Goal: Navigation & Orientation: Find specific page/section

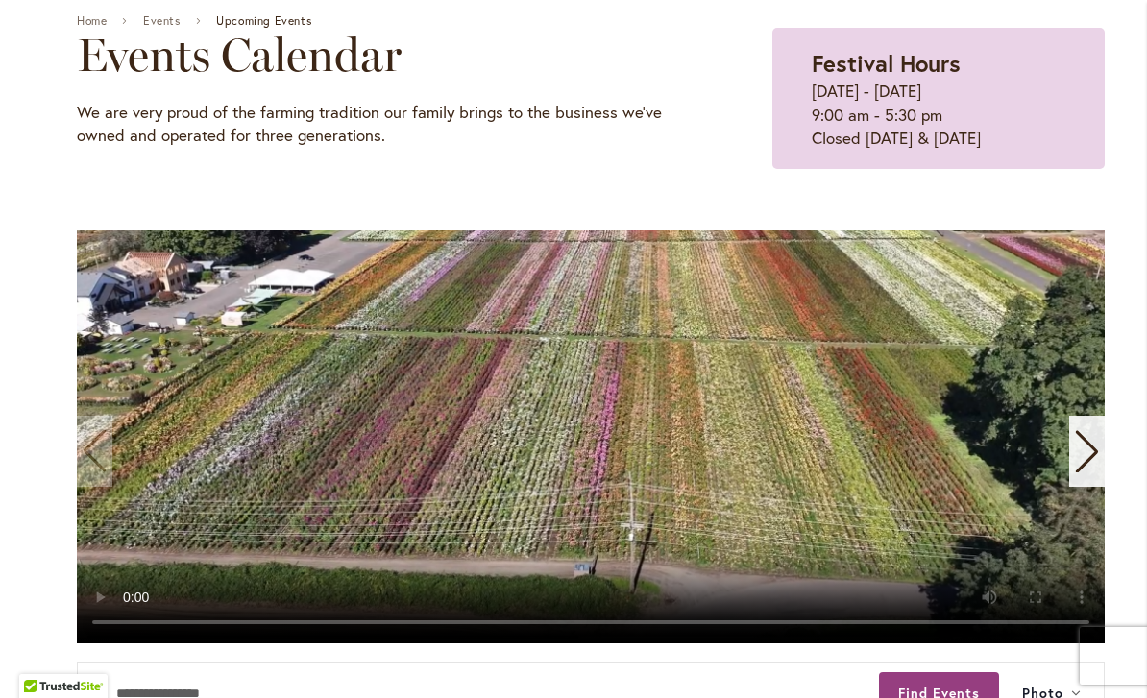
scroll to position [224, 0]
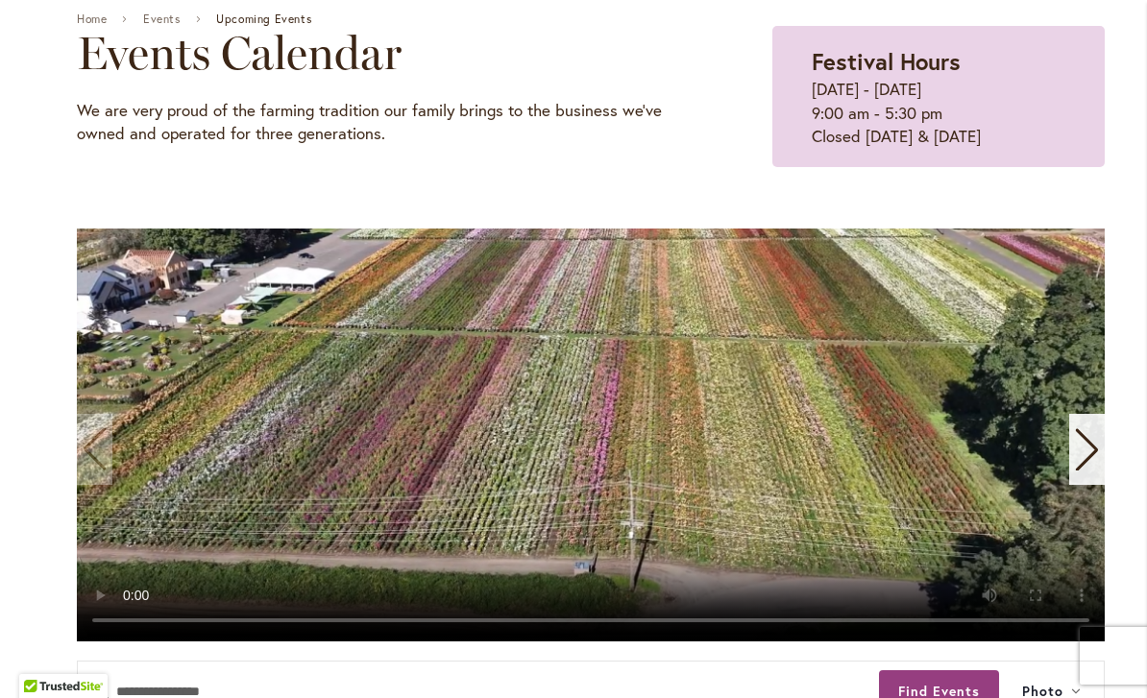
click at [499, 447] on video "1 / 11" at bounding box center [590, 435] width 1027 height 413
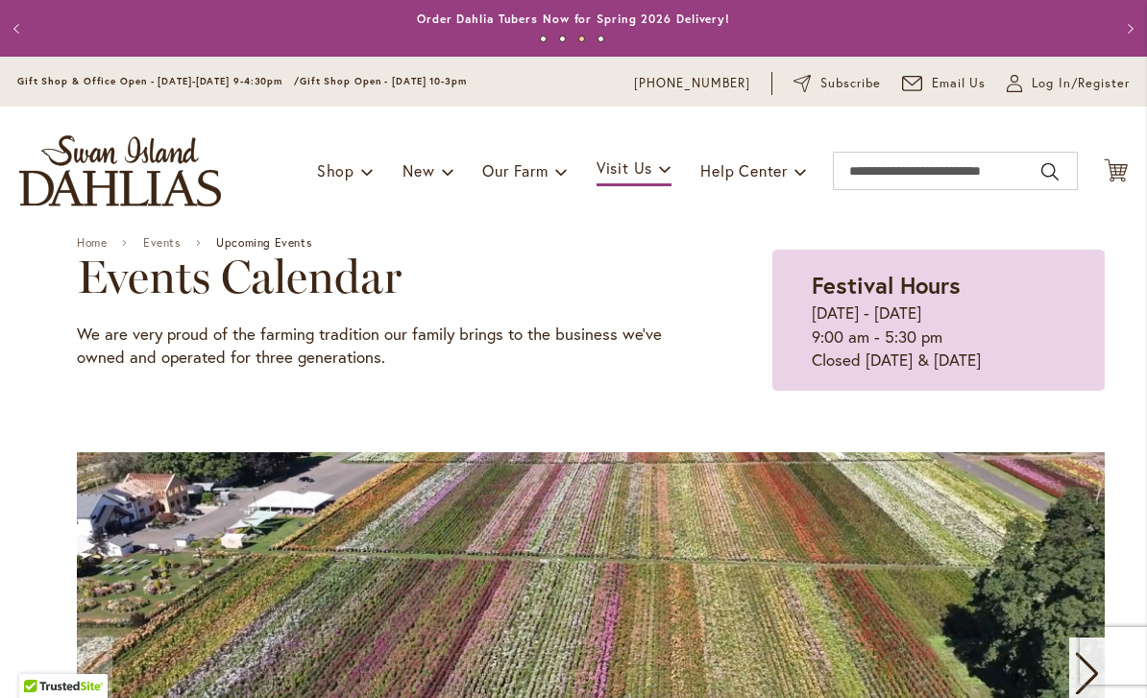
scroll to position [0, 0]
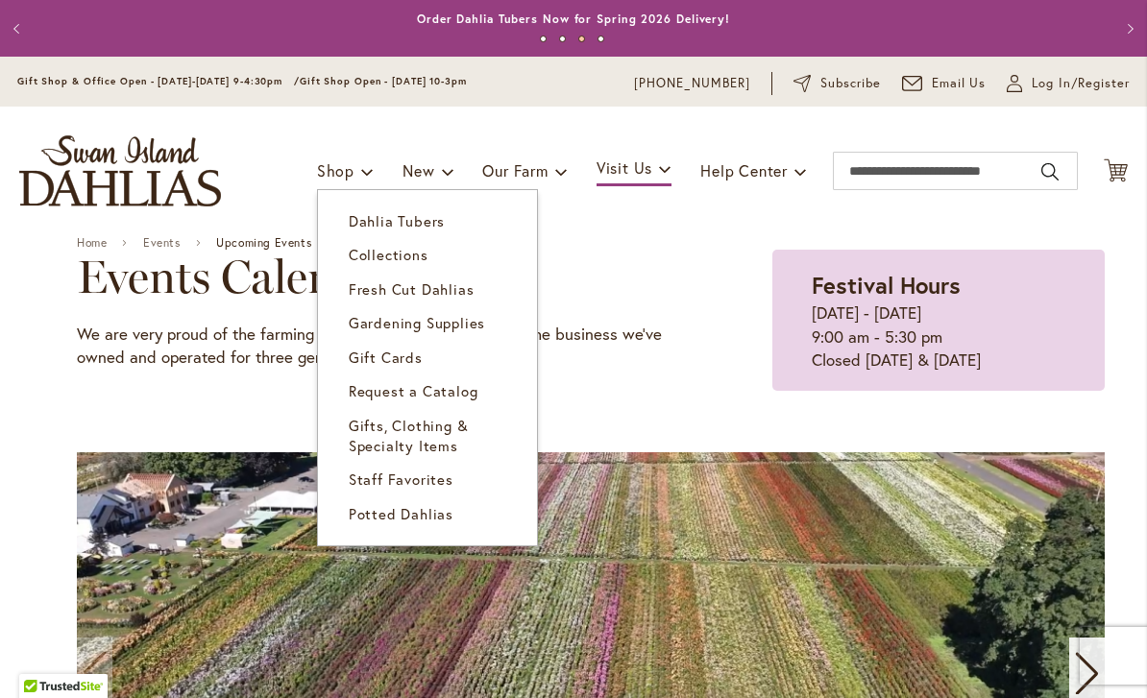
click at [349, 220] on span "Dahlia Tubers" at bounding box center [397, 220] width 96 height 19
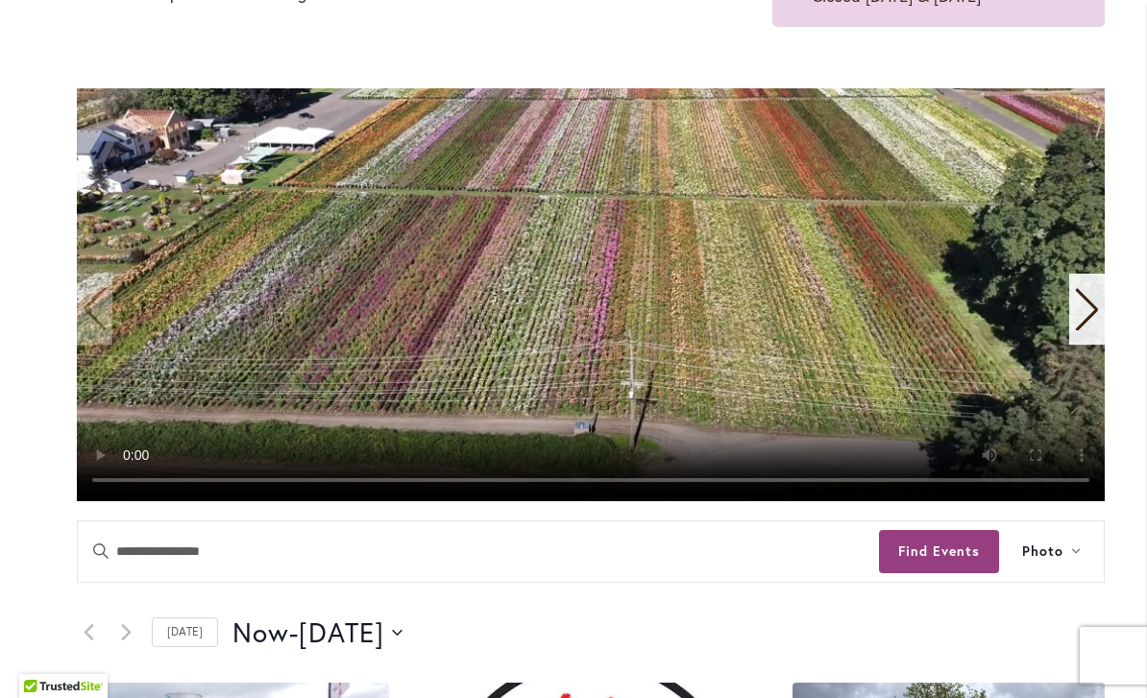
scroll to position [370, 0]
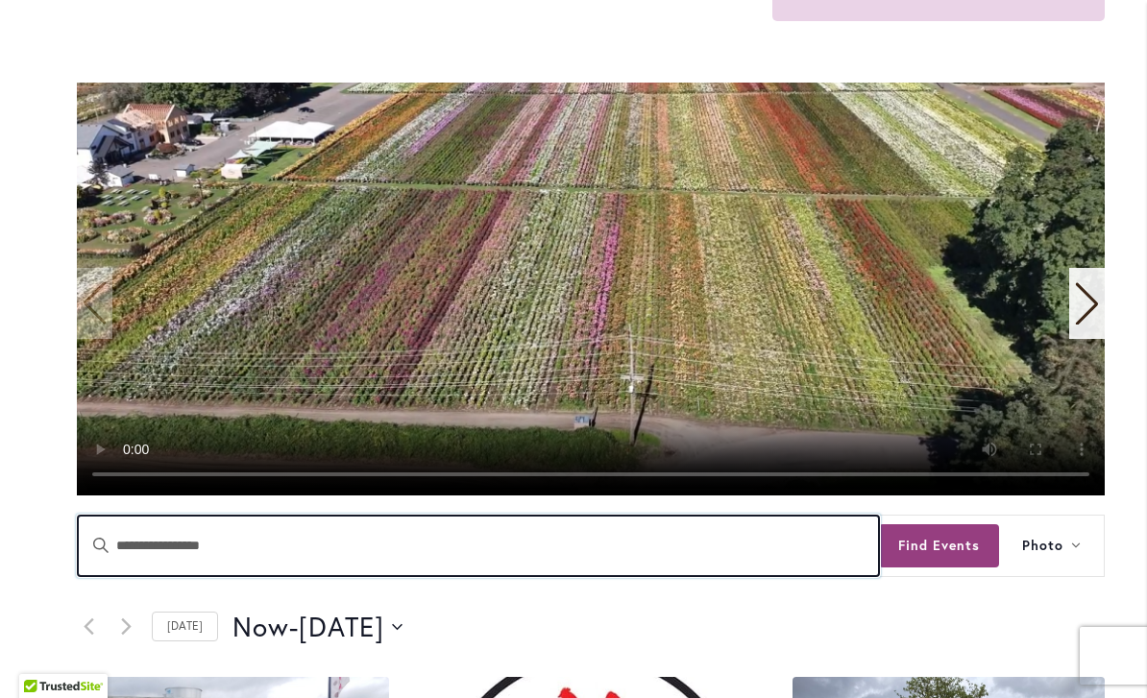
click at [328, 571] on input "Enter Keyword. Search for Events by Keyword." at bounding box center [478, 546] width 801 height 60
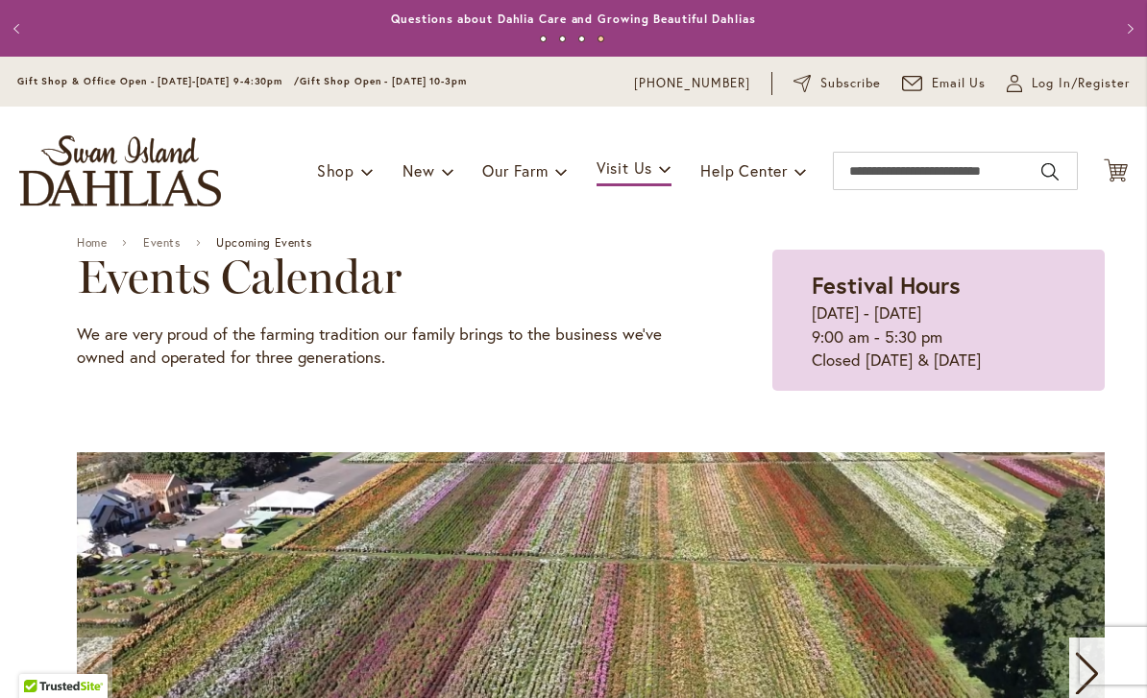
scroll to position [0, 0]
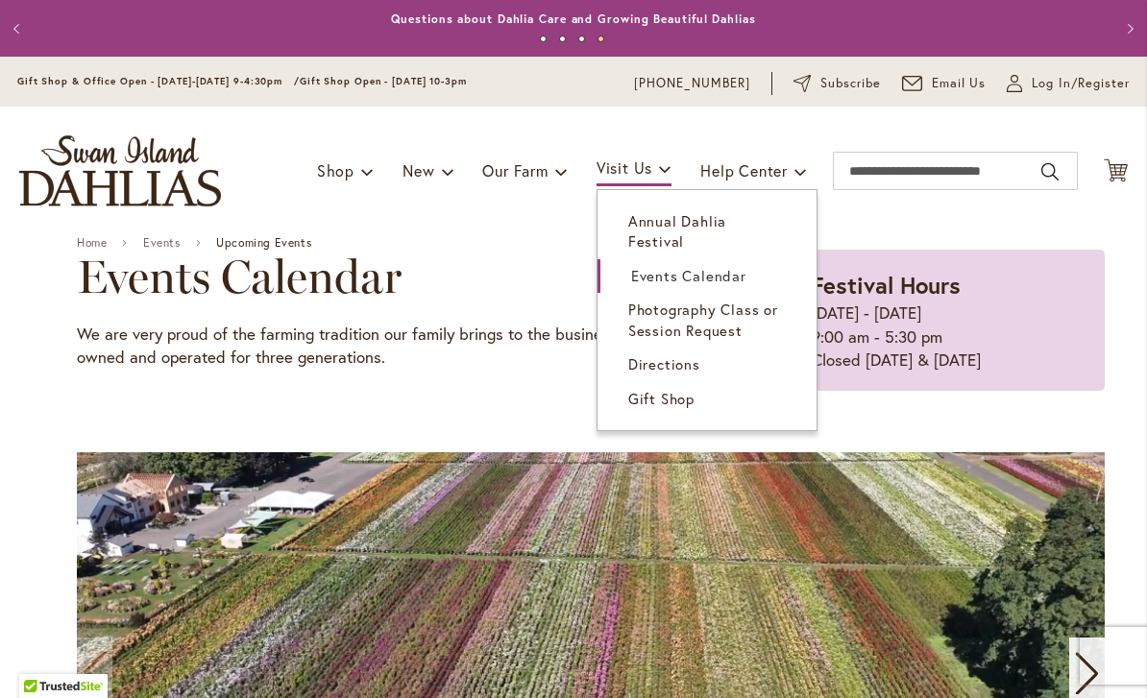
click at [653, 181] on link "Visit Us" at bounding box center [633, 170] width 75 height 34
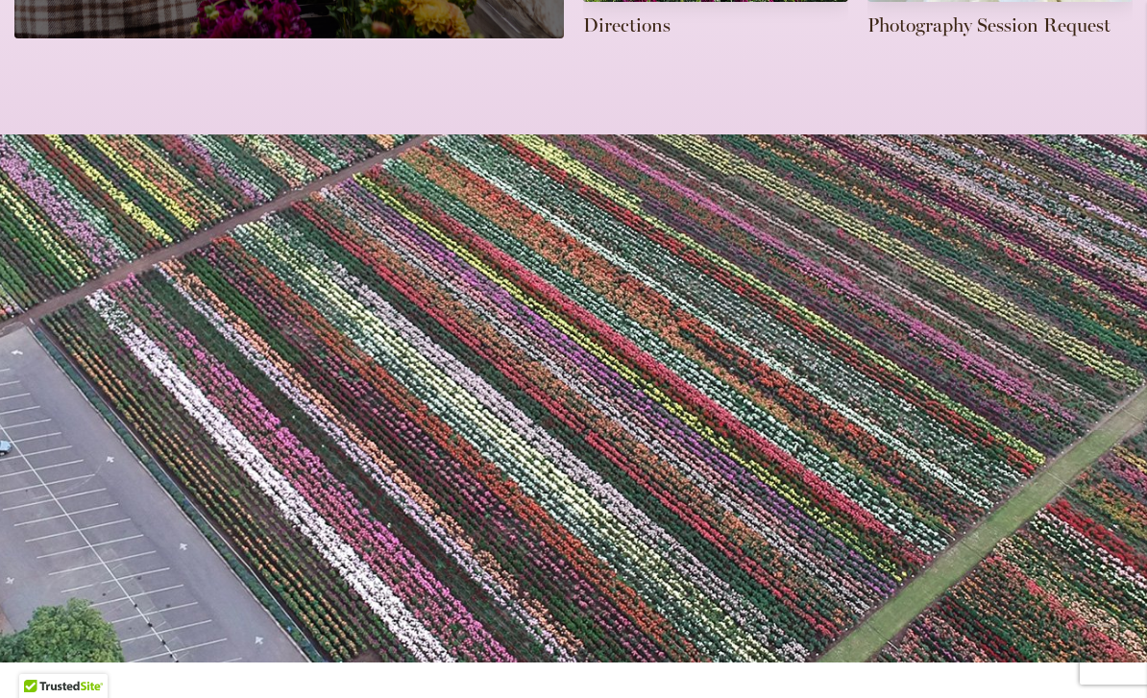
scroll to position [1124, 0]
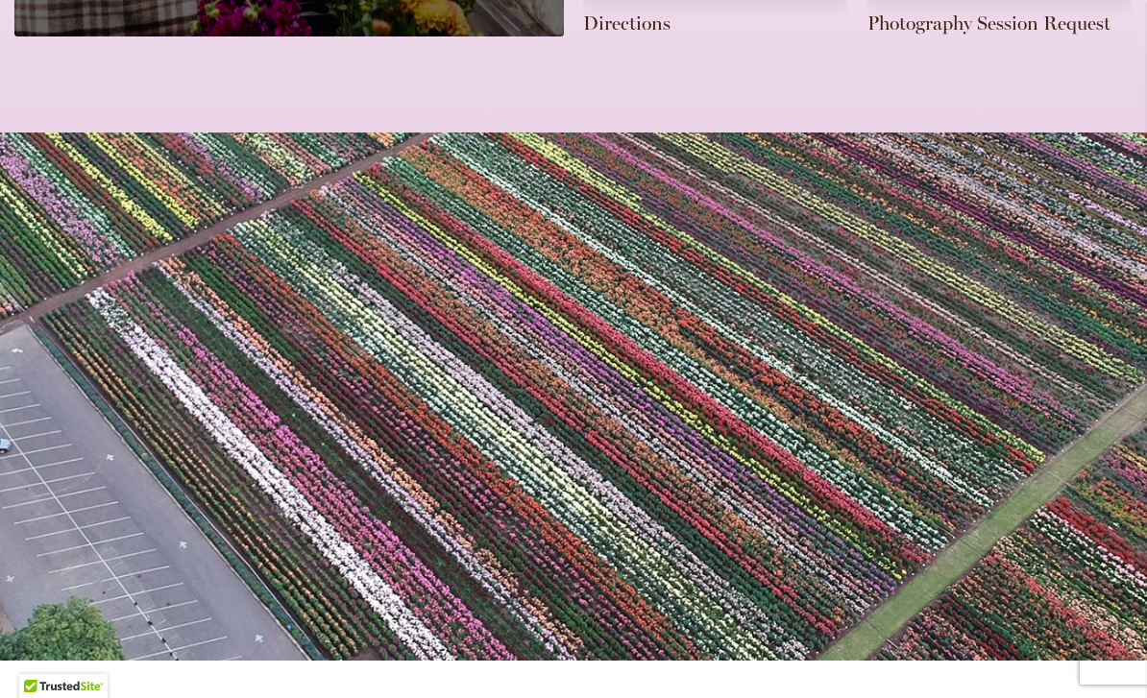
click at [378, 413] on span at bounding box center [573, 397] width 1147 height 528
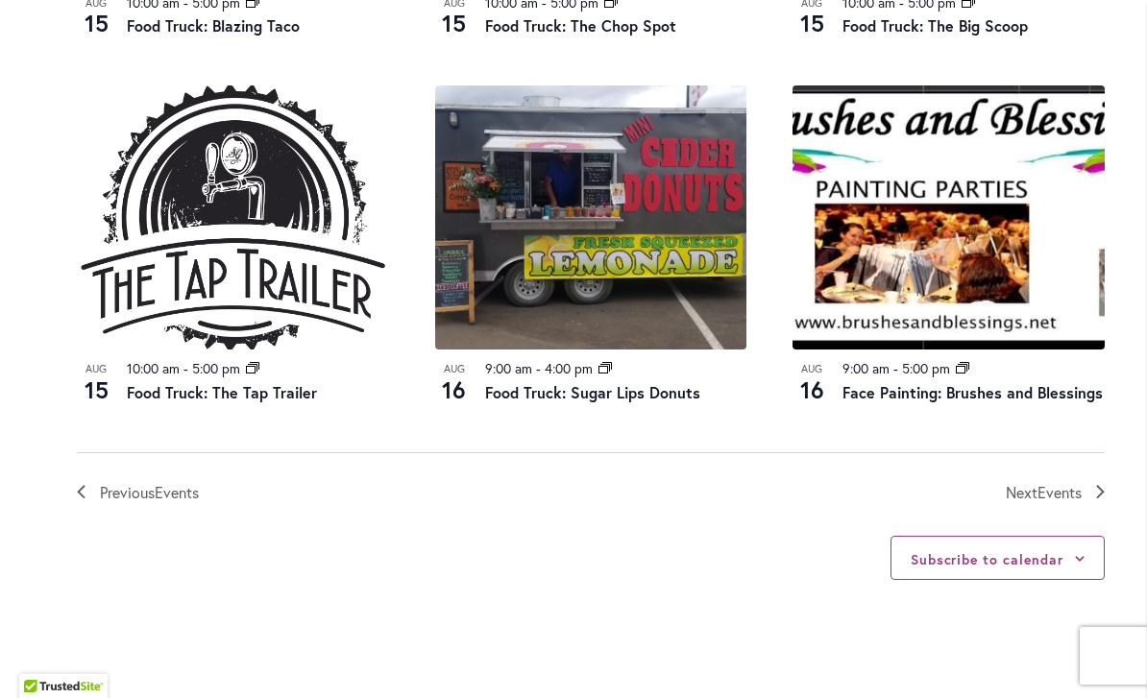
scroll to position [2110, 0]
